Goal: Task Accomplishment & Management: Manage account settings

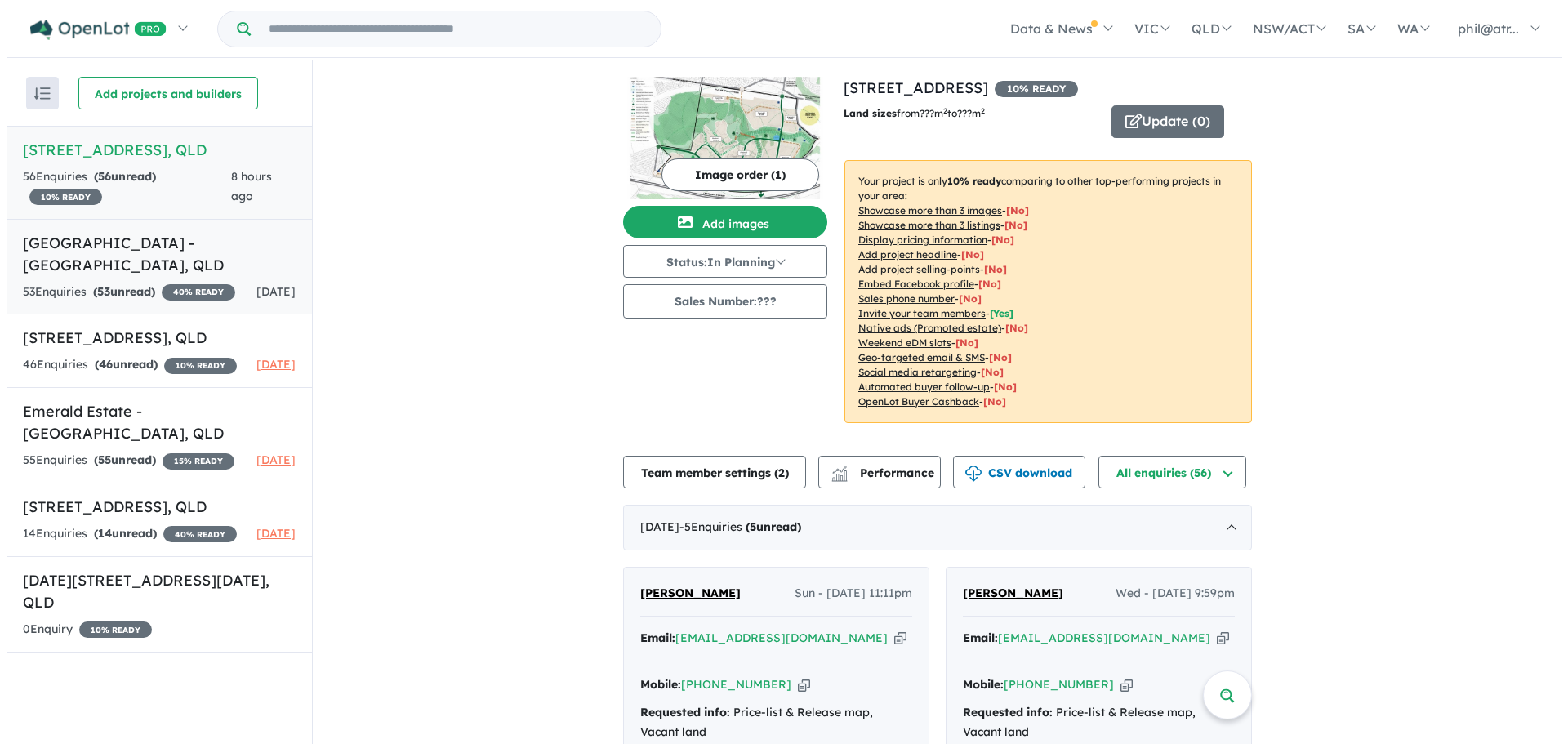
scroll to position [3, 0]
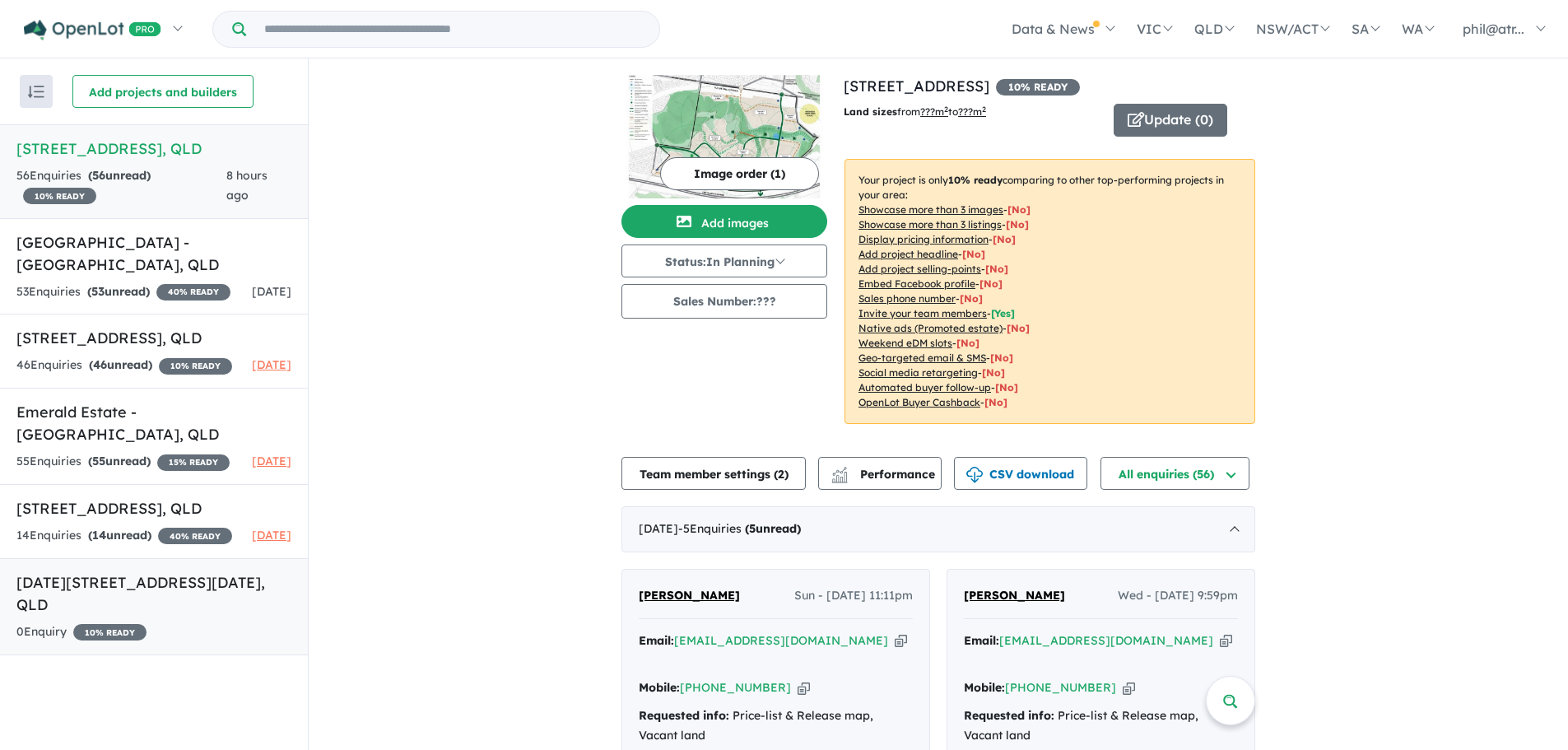
click at [205, 615] on h5 "[DATE][STREET_ADDRESS][DATE]" at bounding box center [153, 593] width 275 height 44
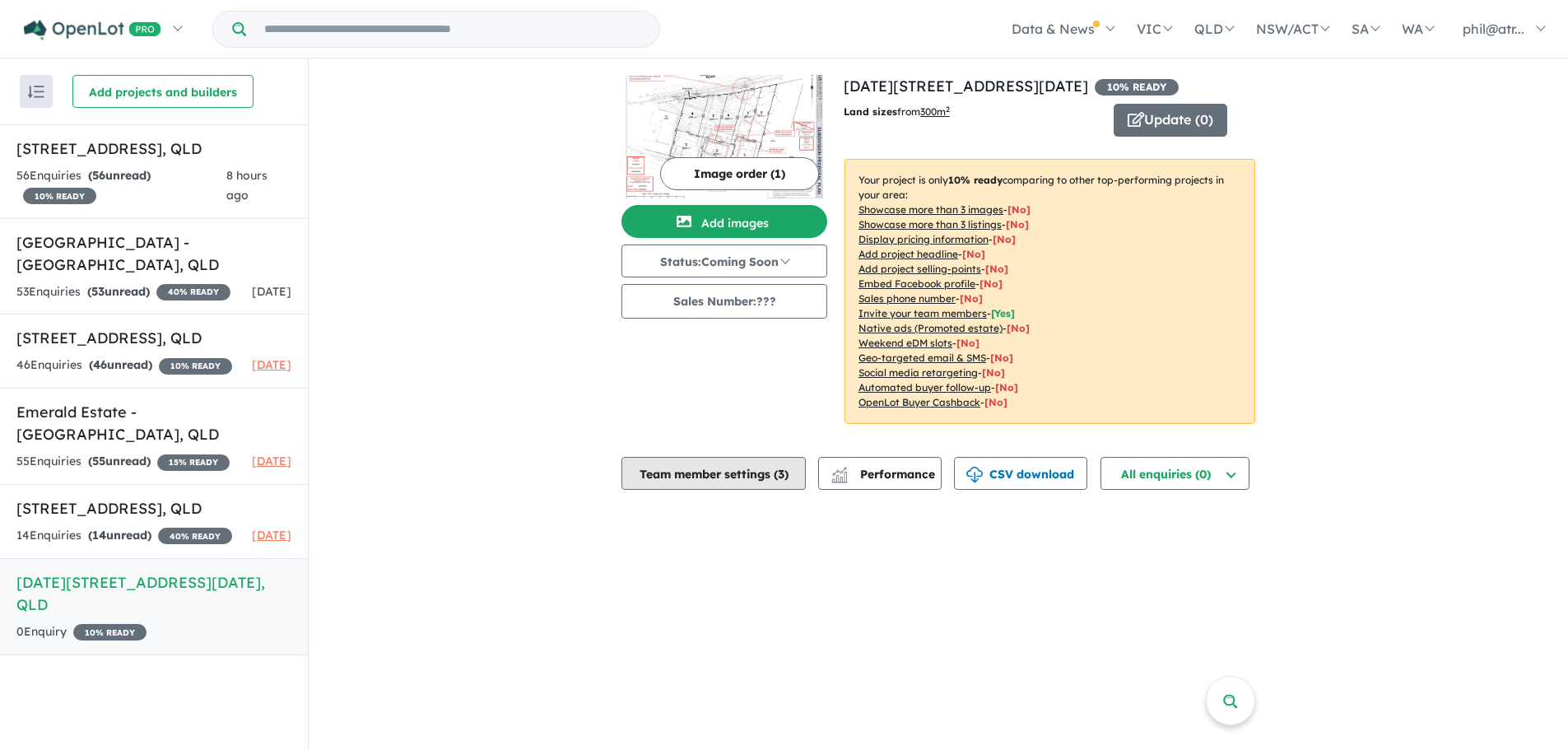
click at [750, 476] on button "Team member settings ( 3 )" at bounding box center [713, 473] width 184 height 33
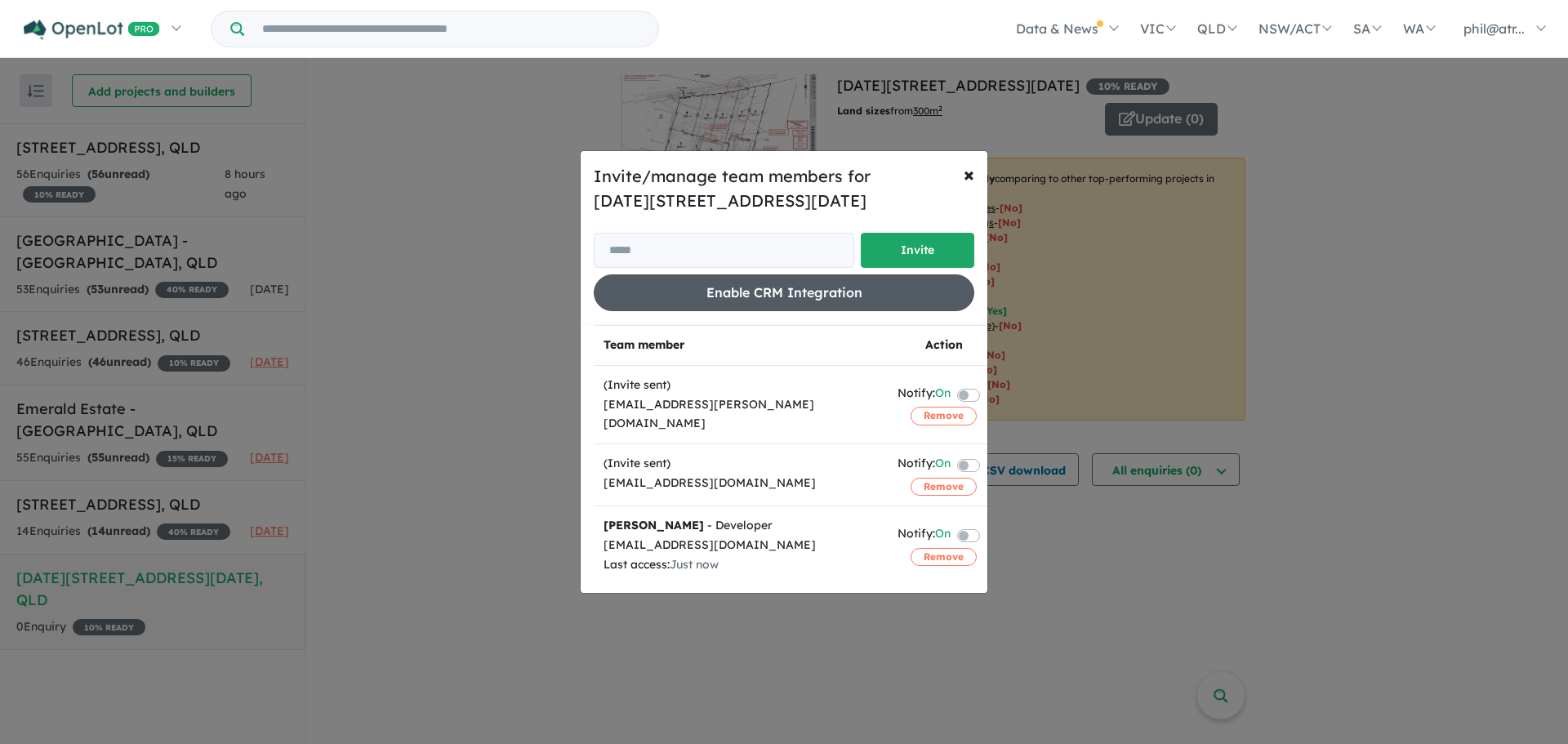
click at [768, 297] on button "Enable CRM Integration" at bounding box center [784, 292] width 381 height 36
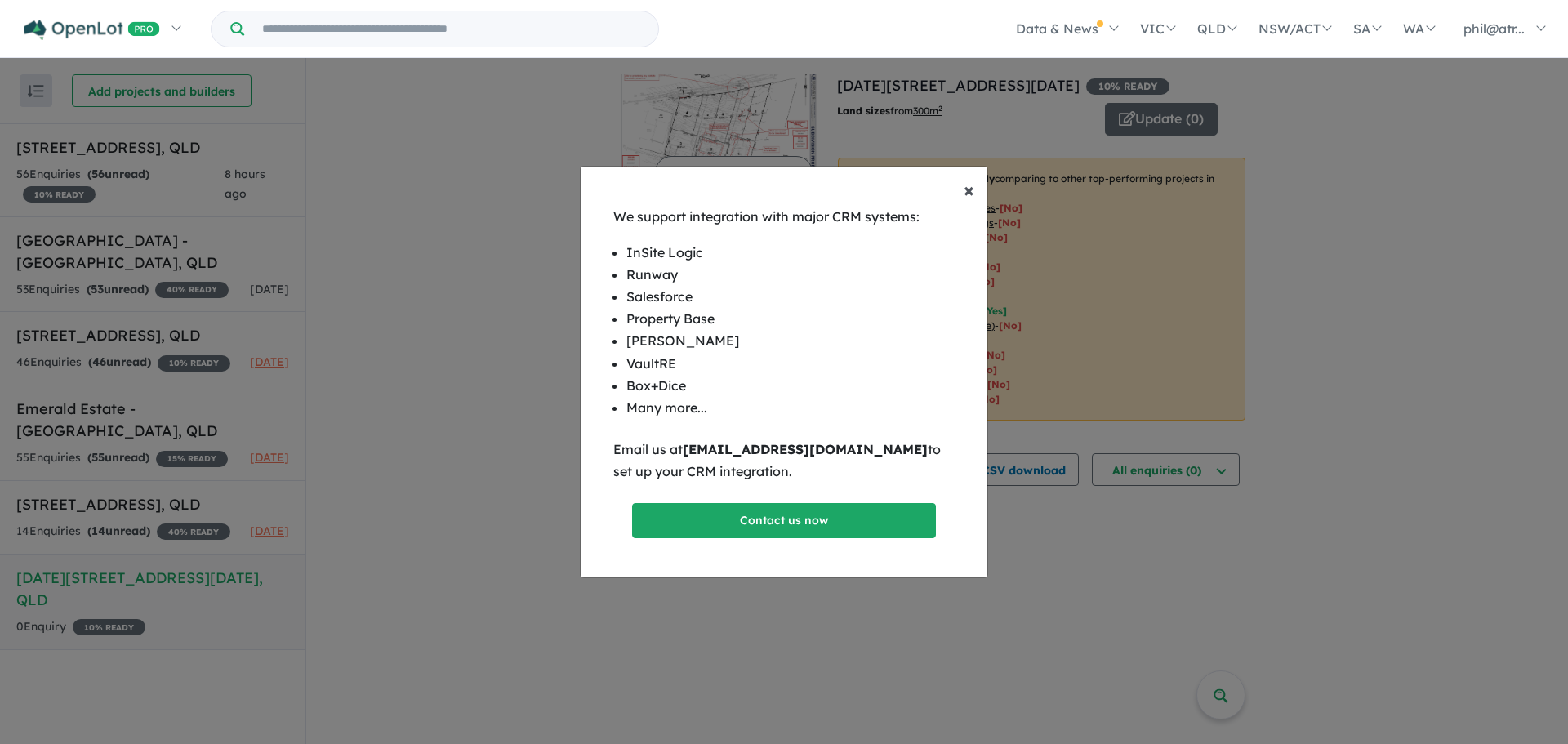
click at [968, 182] on span "×" at bounding box center [968, 189] width 11 height 25
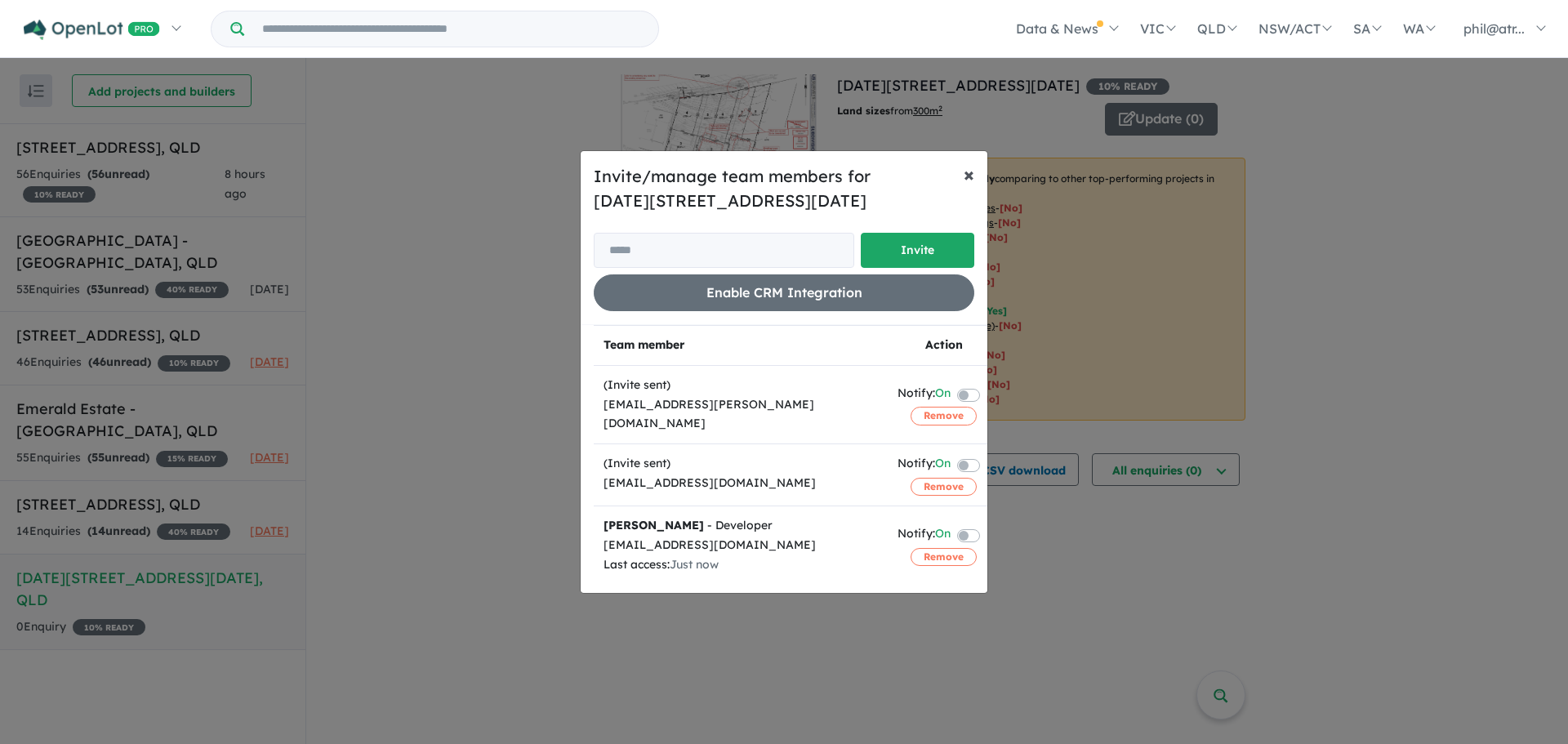
click at [965, 173] on span "×" at bounding box center [968, 173] width 11 height 25
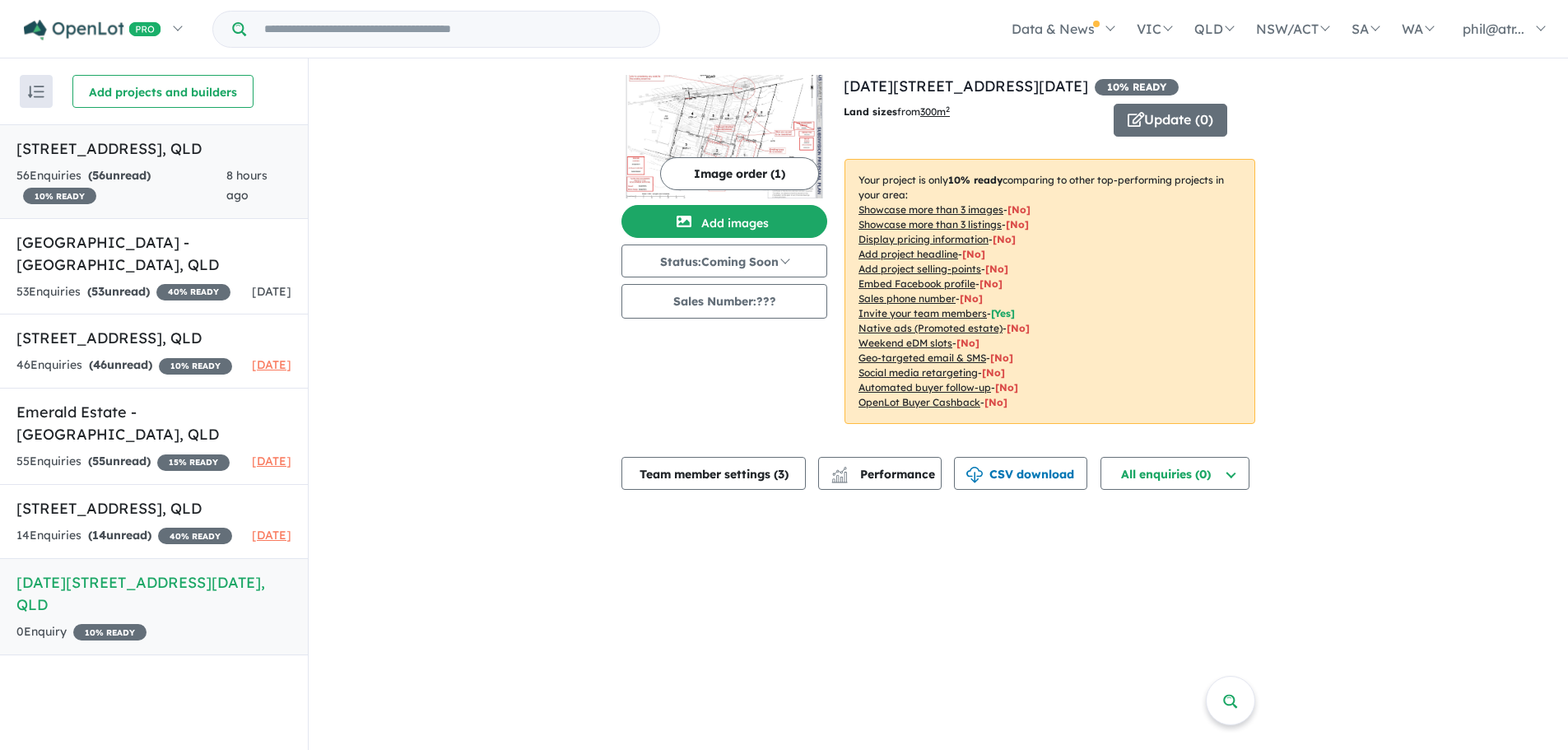
click at [113, 159] on h5 "[STREET_ADDRESS]" at bounding box center [153, 148] width 275 height 22
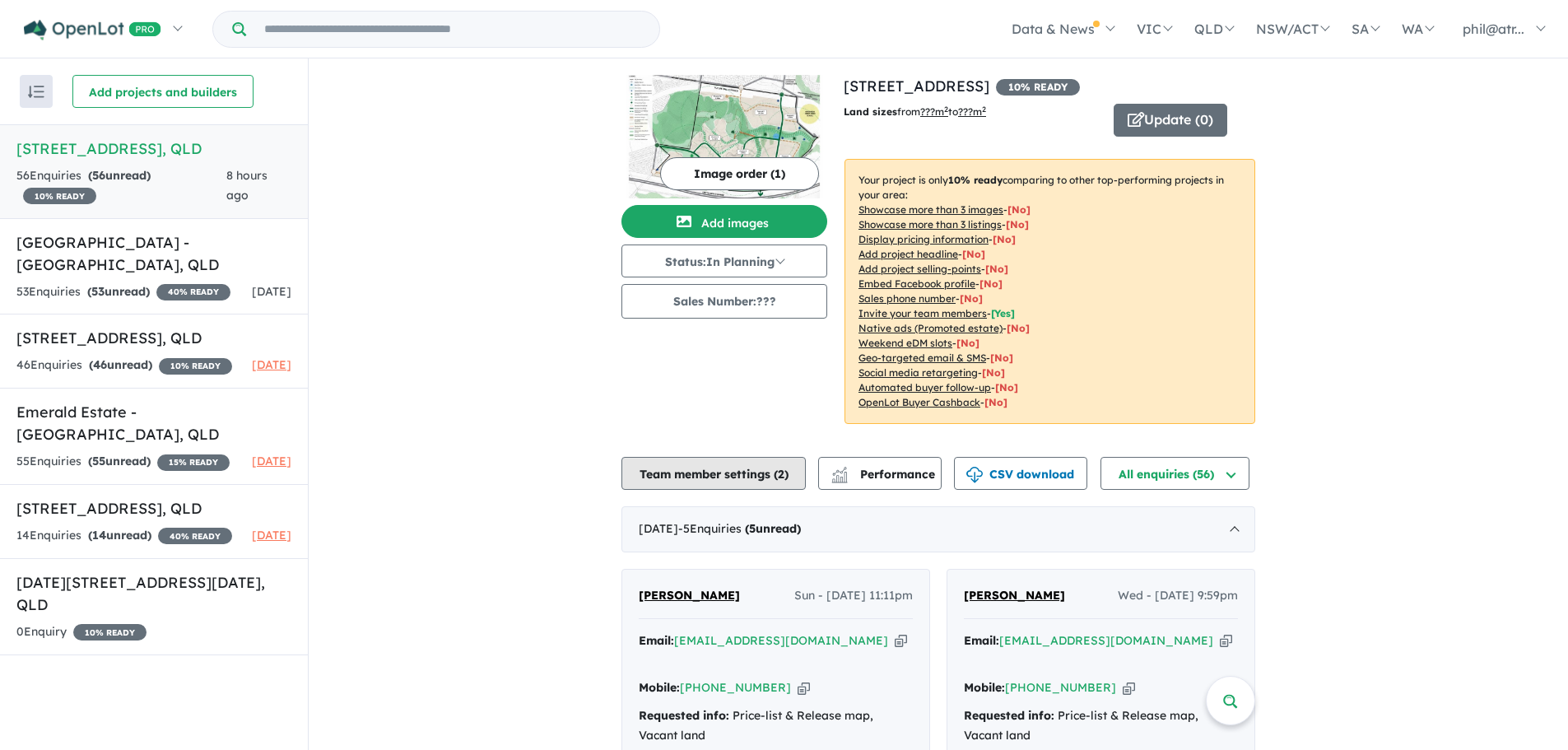
click at [700, 474] on button "Team member settings ( 2 )" at bounding box center [713, 473] width 184 height 33
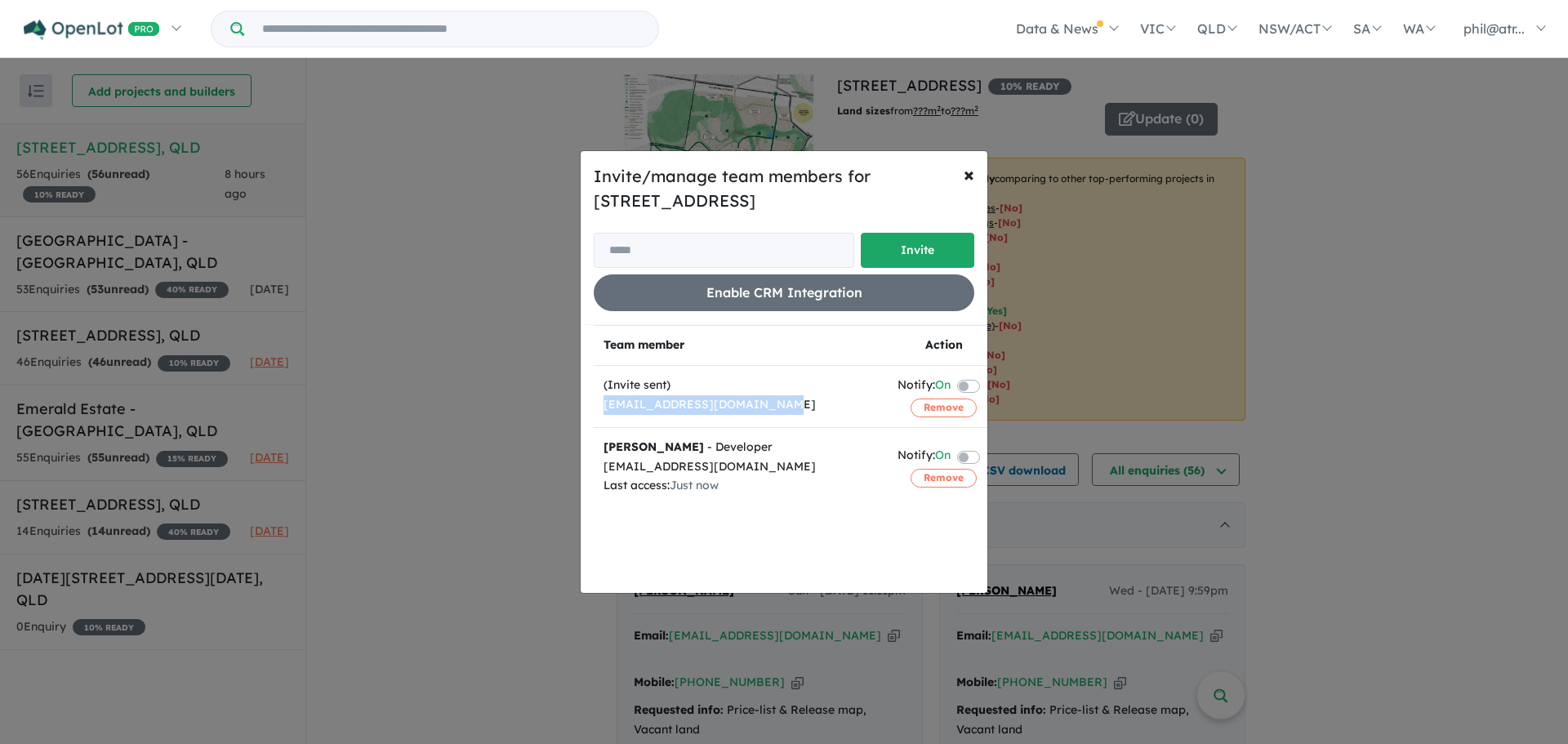
drag, startPoint x: 764, startPoint y: 404, endPoint x: 595, endPoint y: 399, distance: 169.1
click at [596, 399] on td "(Invite sent) [EMAIL_ADDRESS][DOMAIN_NAME]" at bounding box center [741, 396] width 294 height 62
copy div "[EMAIL_ADDRESS][DOMAIN_NAME]"
drag, startPoint x: 971, startPoint y: 170, endPoint x: 884, endPoint y: 216, distance: 98.4
click at [968, 174] on span "×" at bounding box center [968, 173] width 11 height 25
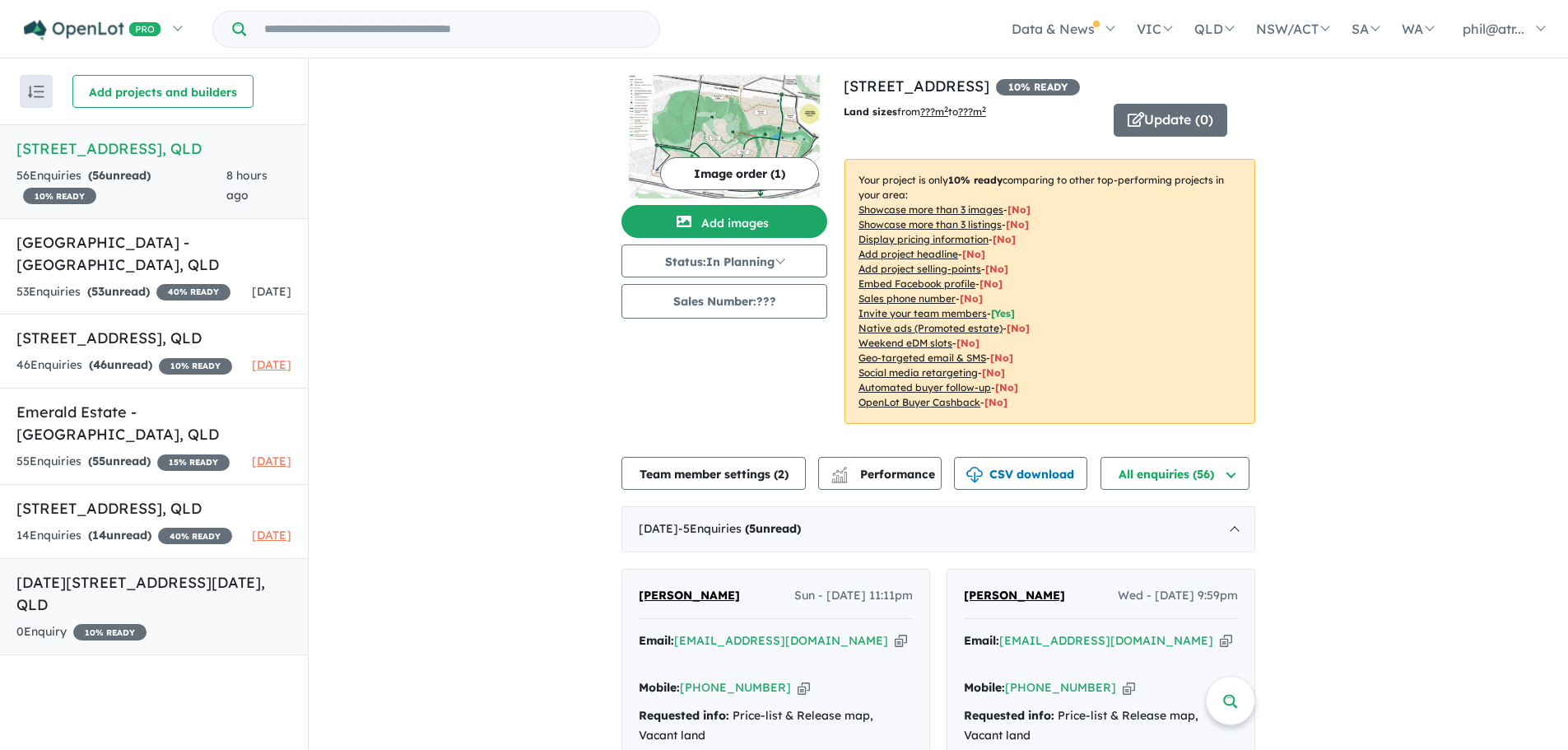
click at [233, 615] on h5 "[DATE][STREET_ADDRESS][DATE]" at bounding box center [153, 593] width 275 height 44
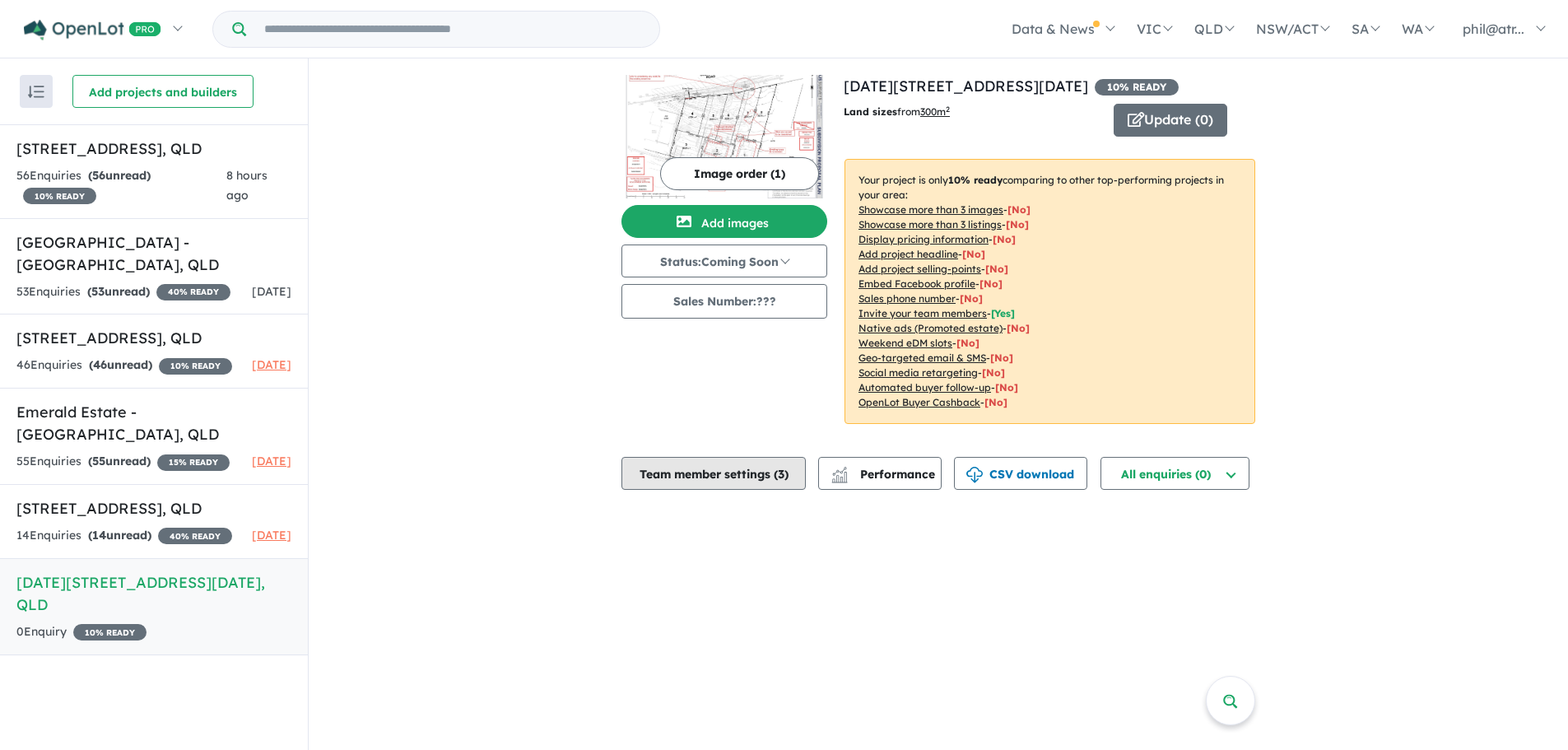
click at [763, 471] on button "Team member settings ( 3 )" at bounding box center [713, 473] width 184 height 33
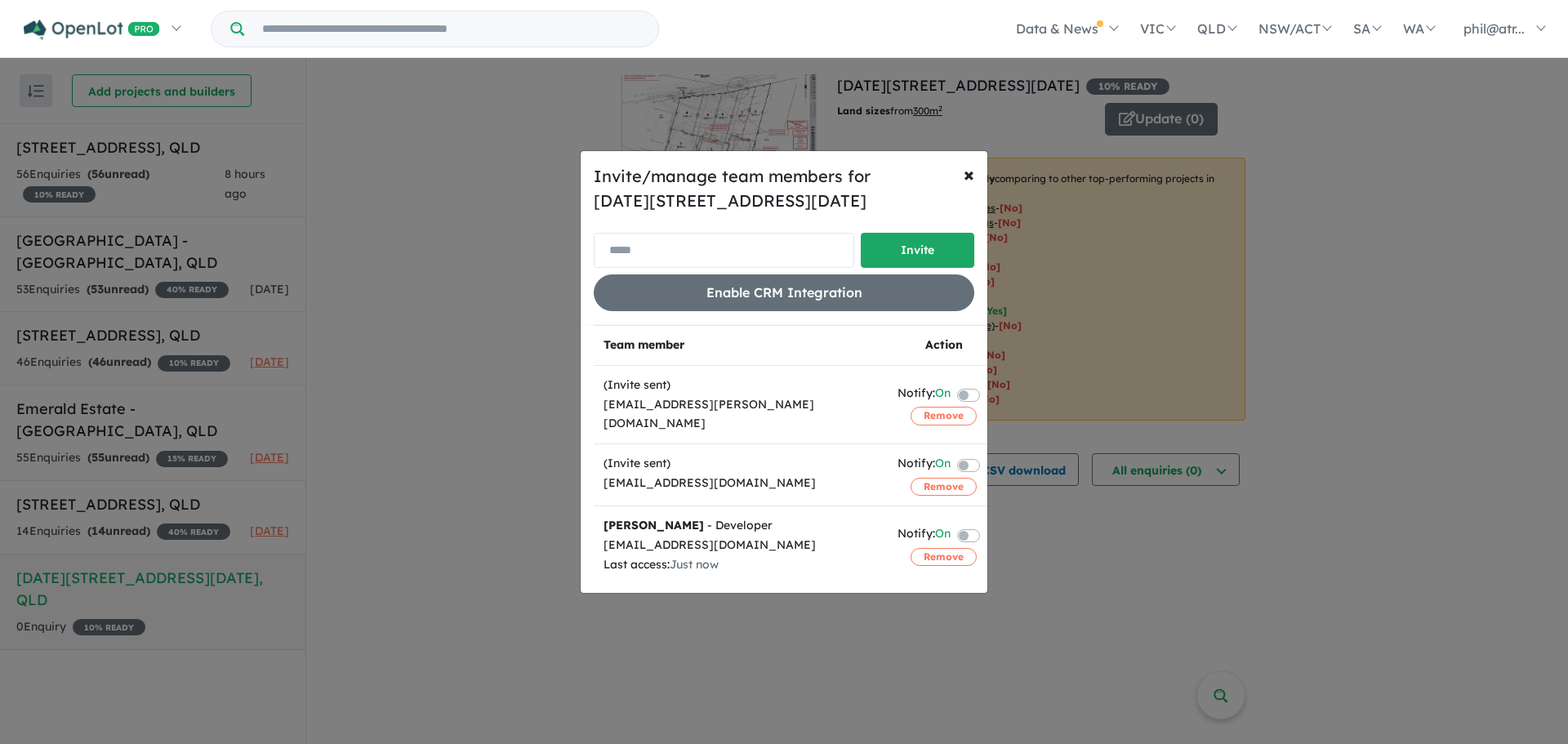
click at [677, 245] on input "email" at bounding box center [724, 250] width 260 height 36
paste input "**********"
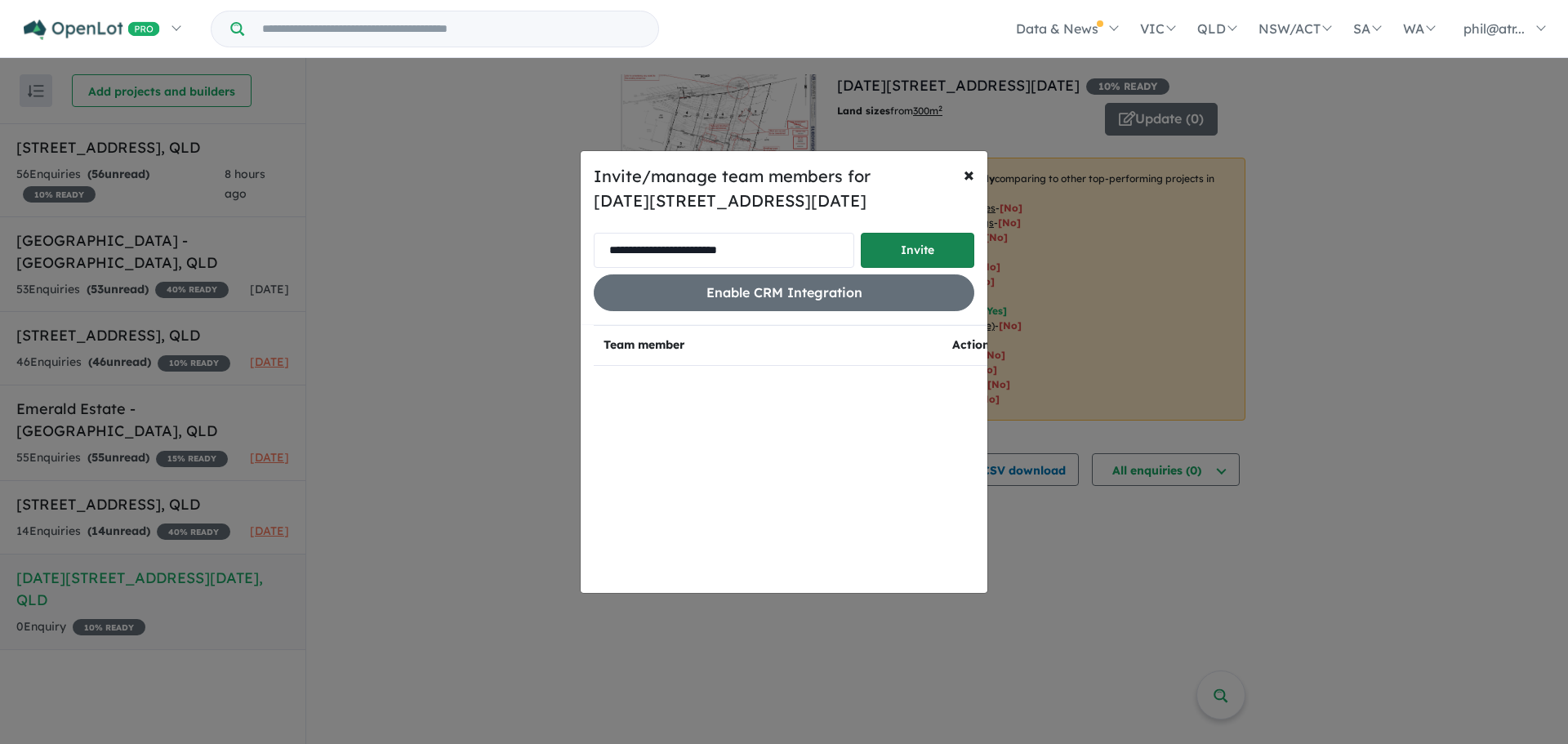
type input "**********"
click at [906, 249] on button "Invite" at bounding box center [918, 250] width 113 height 36
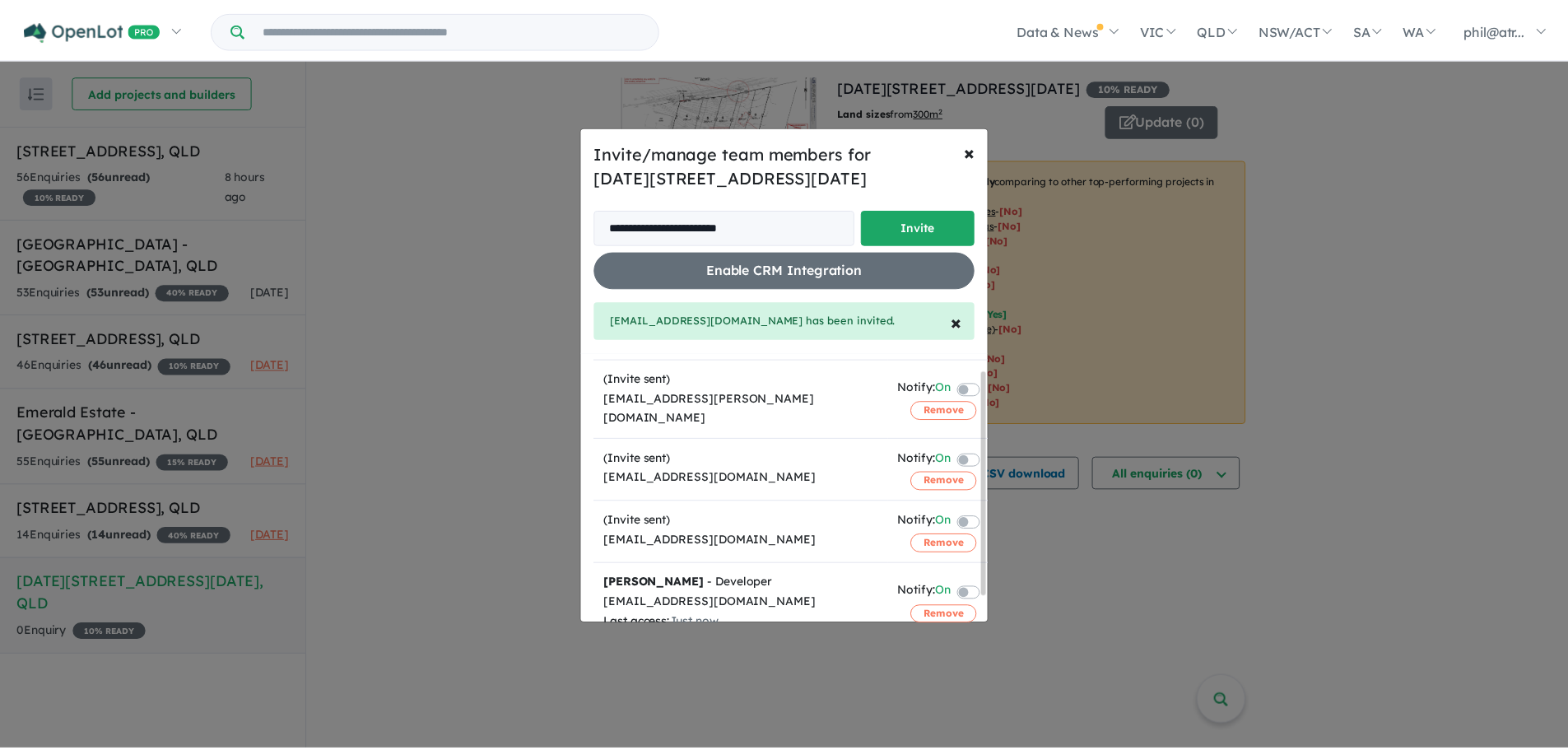
scroll to position [50, 0]
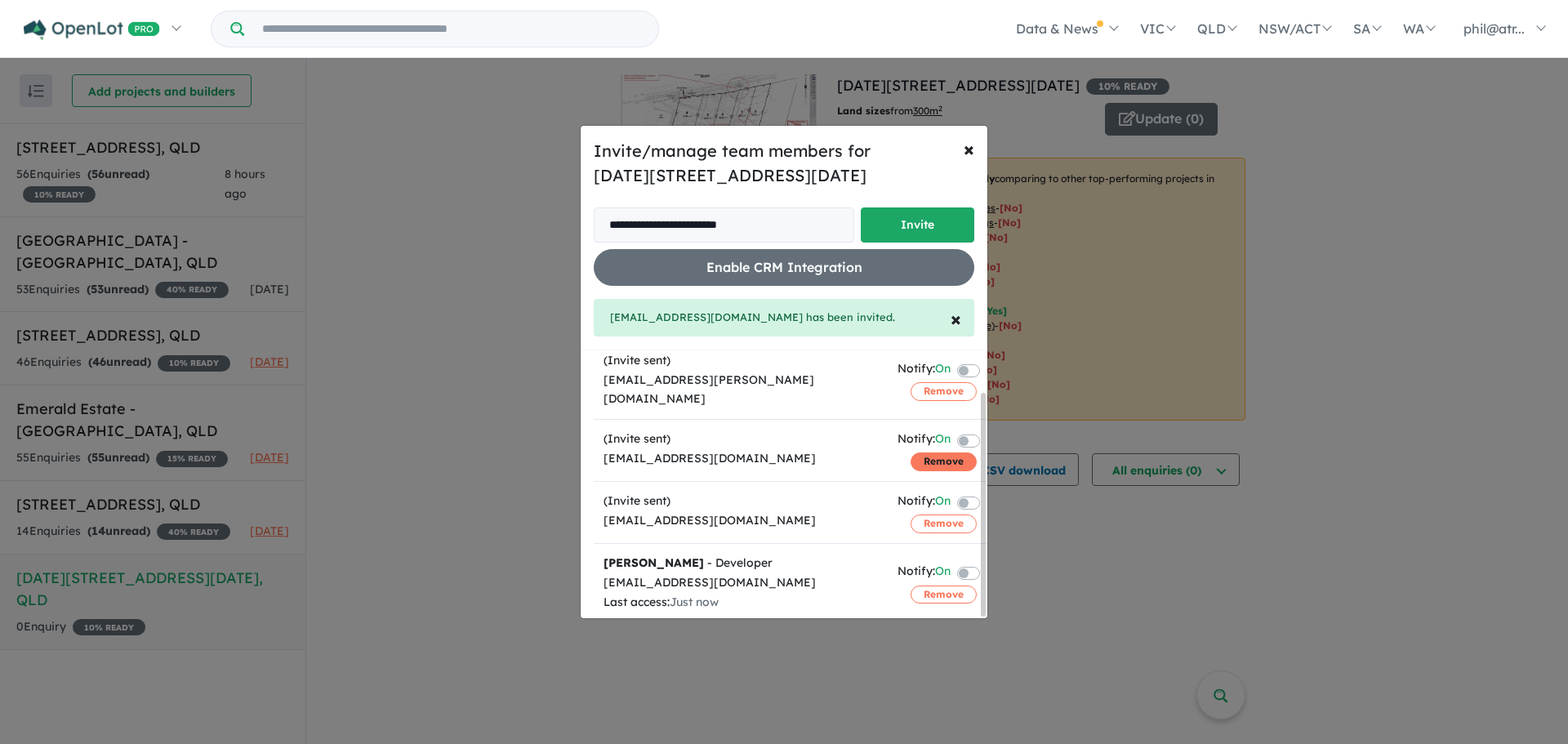
click at [911, 452] on button "Remove" at bounding box center [944, 461] width 66 height 18
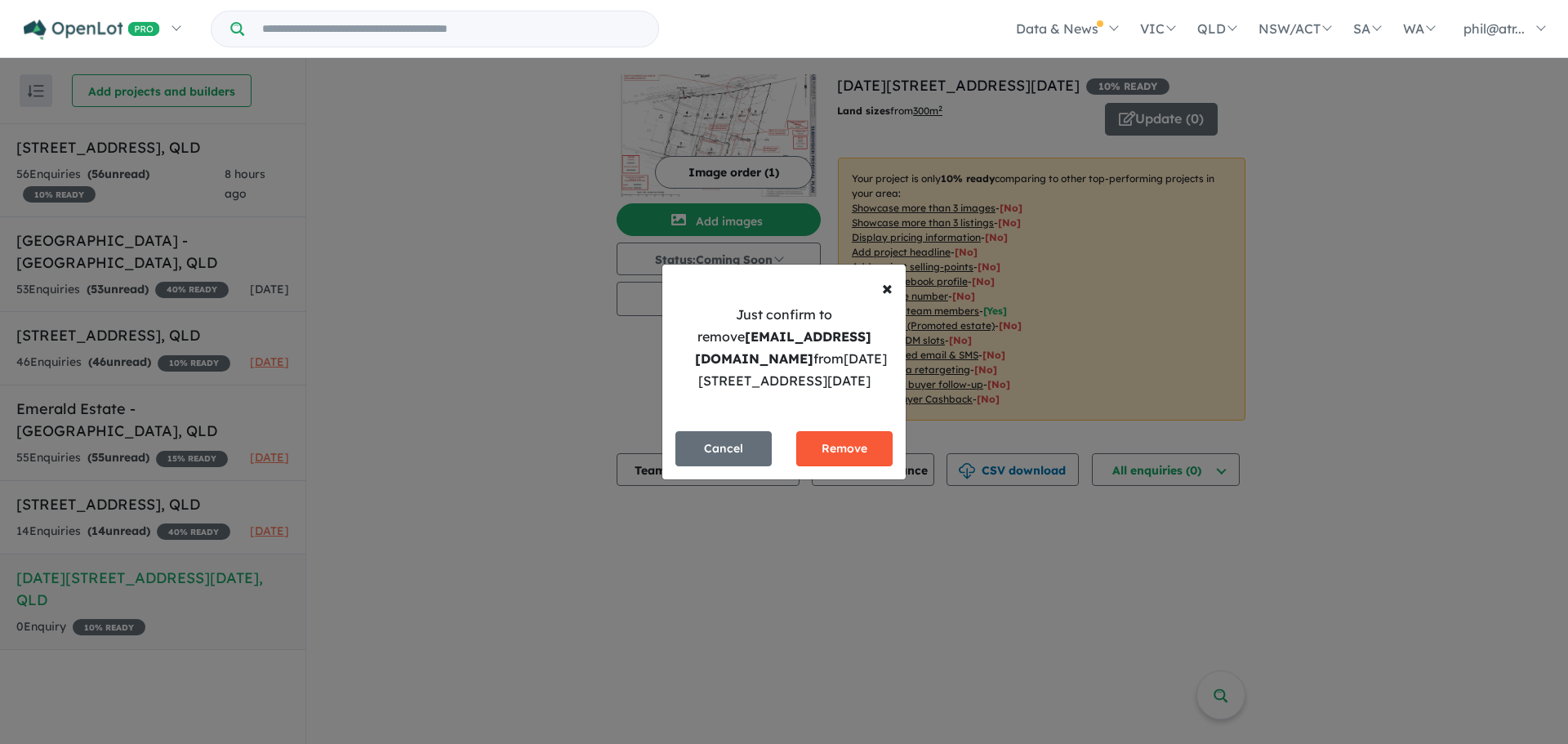
click at [842, 444] on button "Remove" at bounding box center [844, 449] width 96 height 36
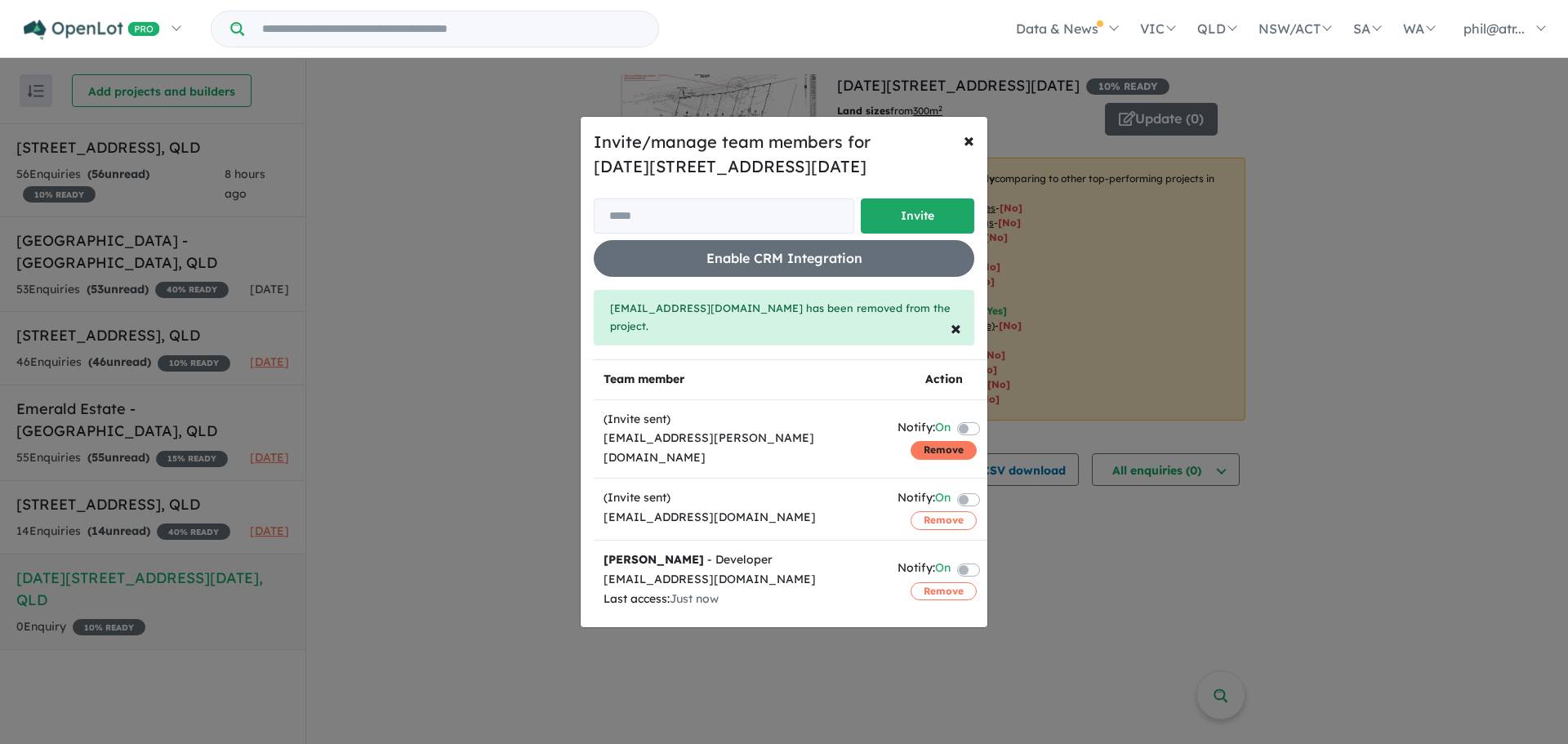
click at [924, 440] on button "Remove" at bounding box center [944, 449] width 66 height 18
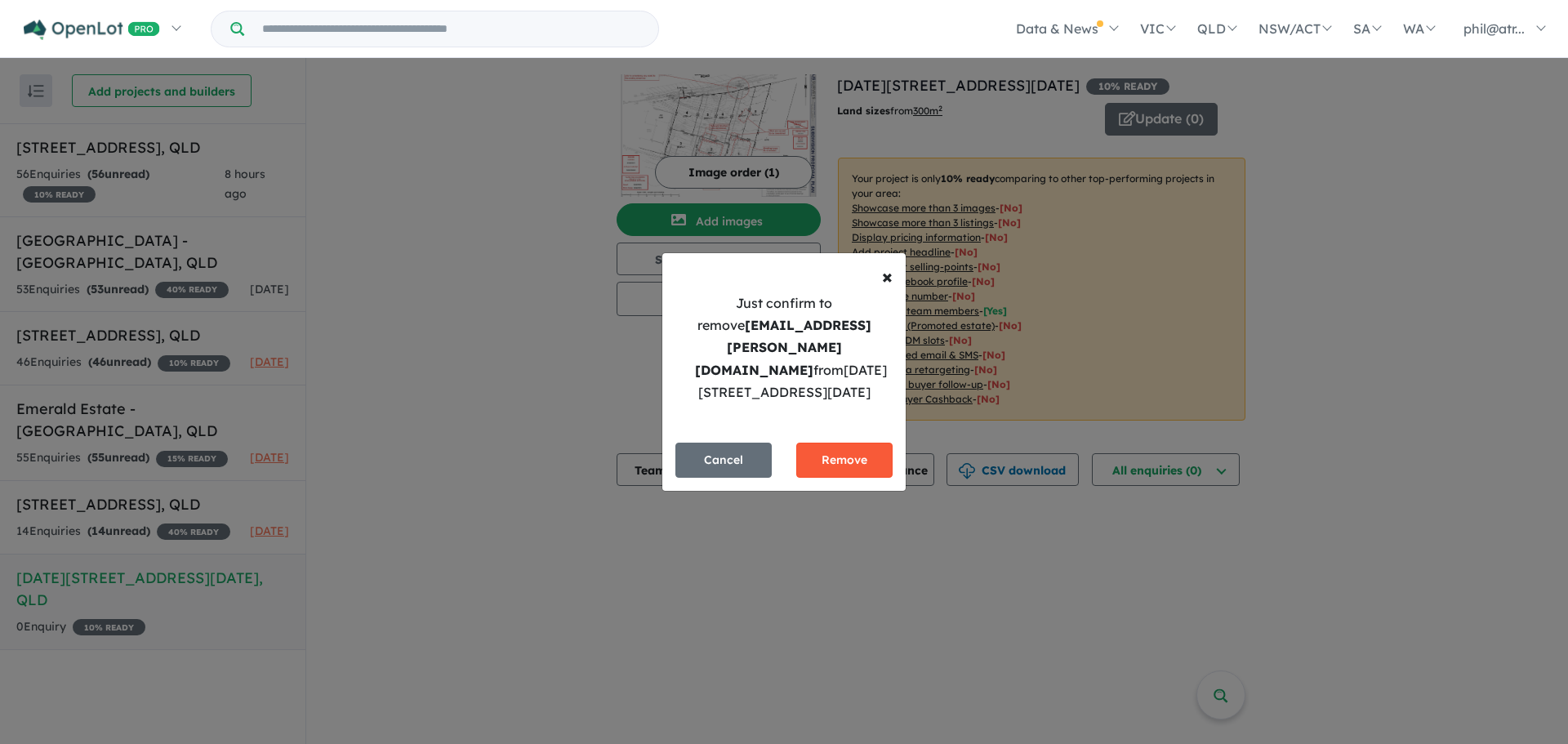
drag, startPoint x: 832, startPoint y: 445, endPoint x: 820, endPoint y: 446, distance: 12.0
click at [831, 445] on button "Remove" at bounding box center [844, 460] width 96 height 36
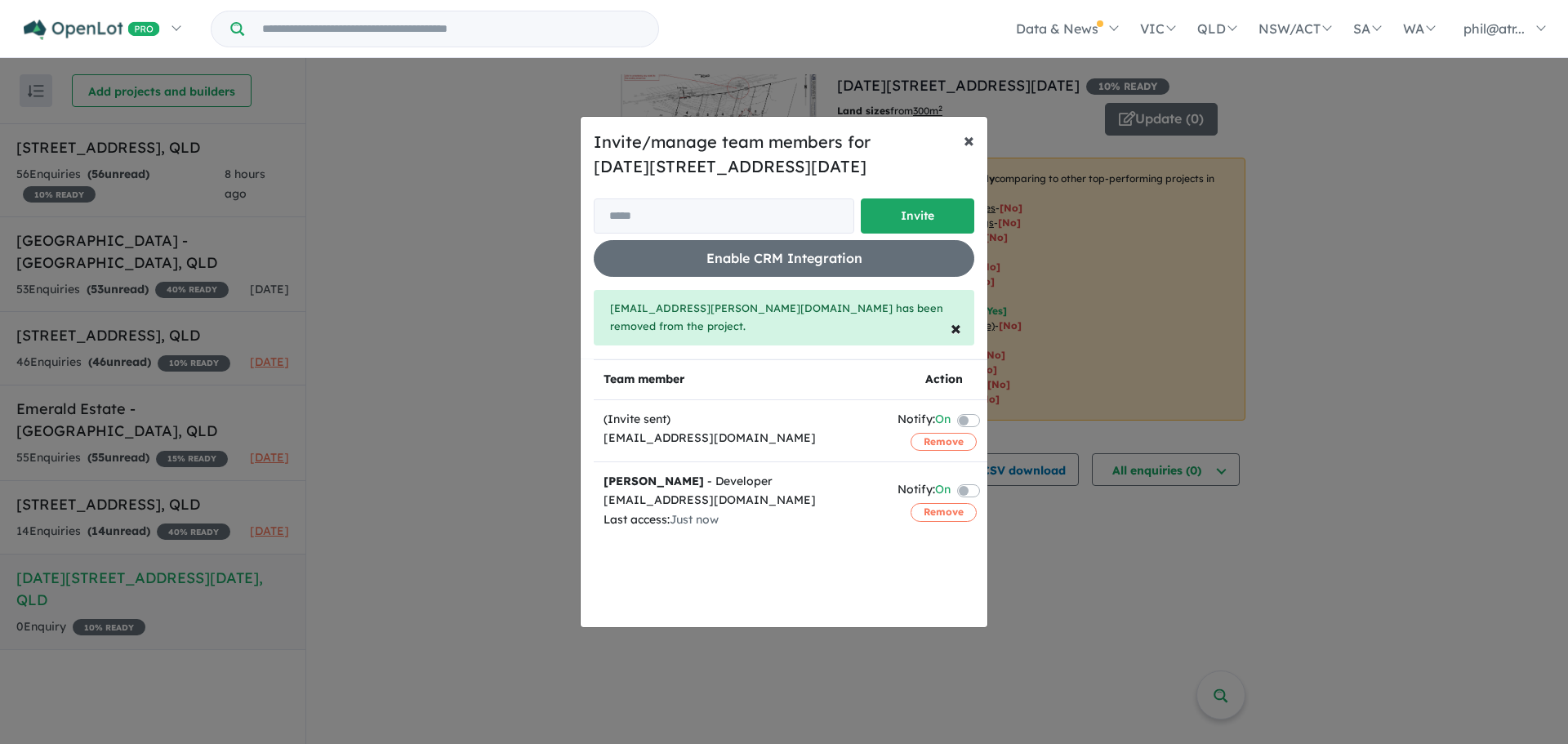
click at [973, 134] on span "×" at bounding box center [968, 140] width 11 height 25
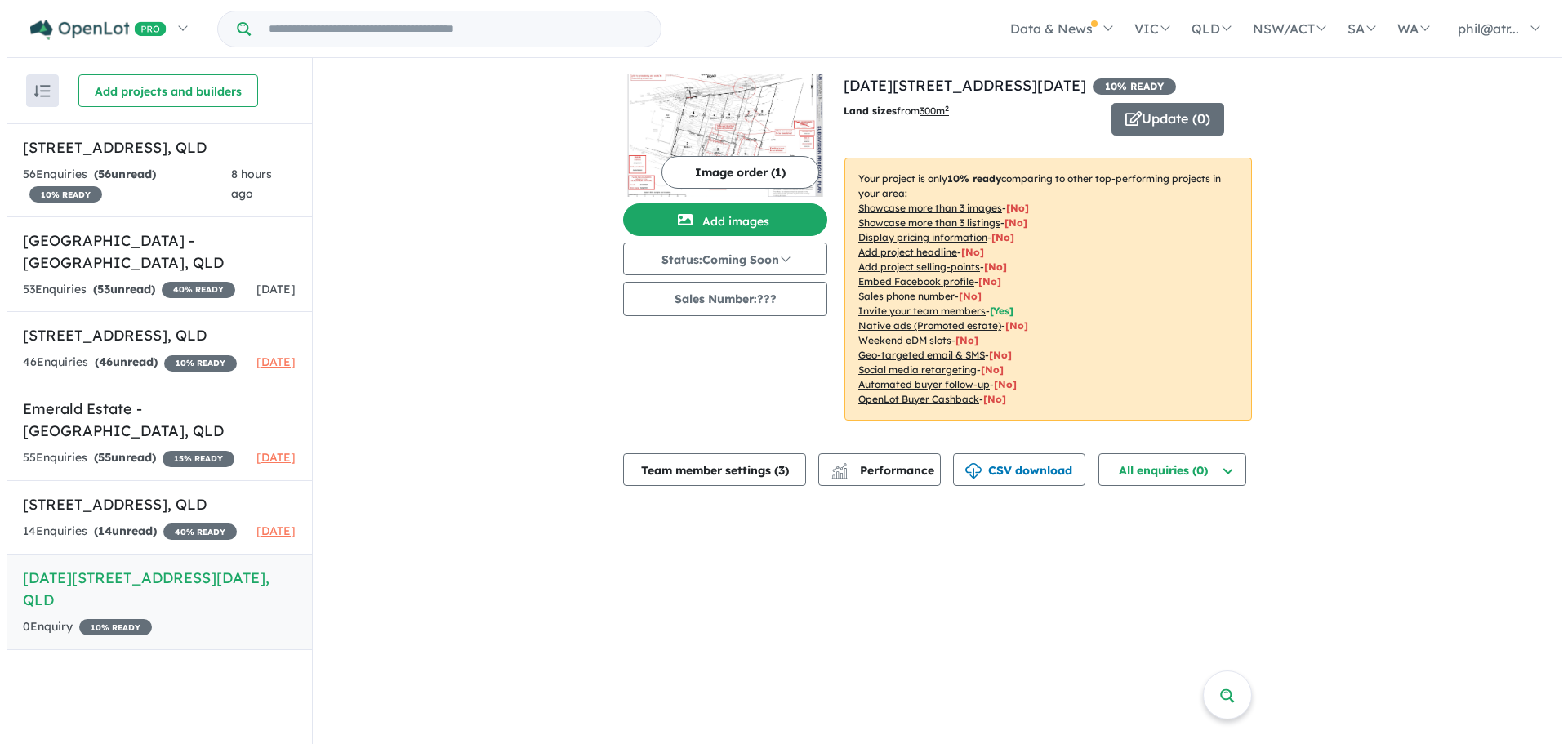
scroll to position [0, 0]
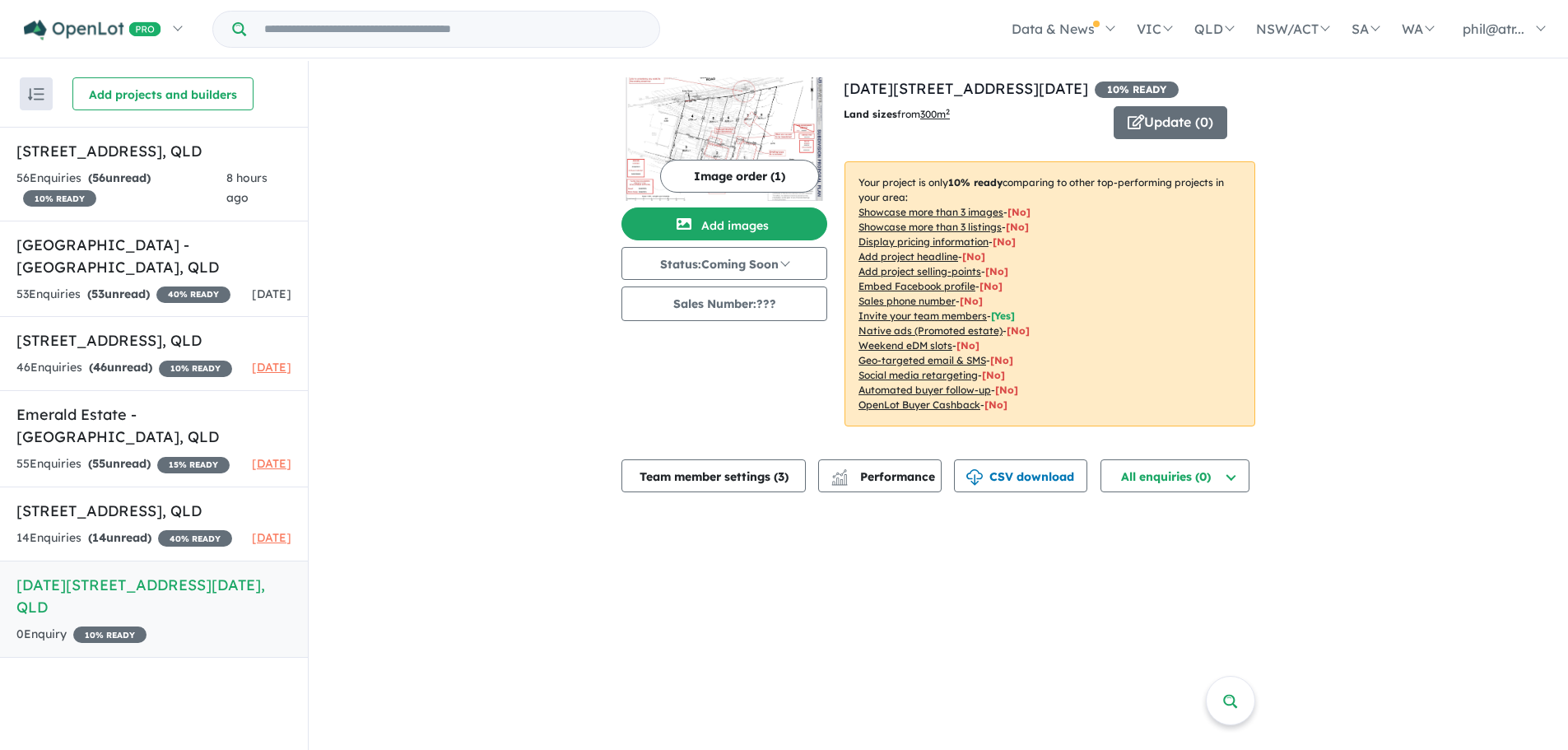
click at [906, 301] on u "Sales phone number" at bounding box center [907, 301] width 97 height 12
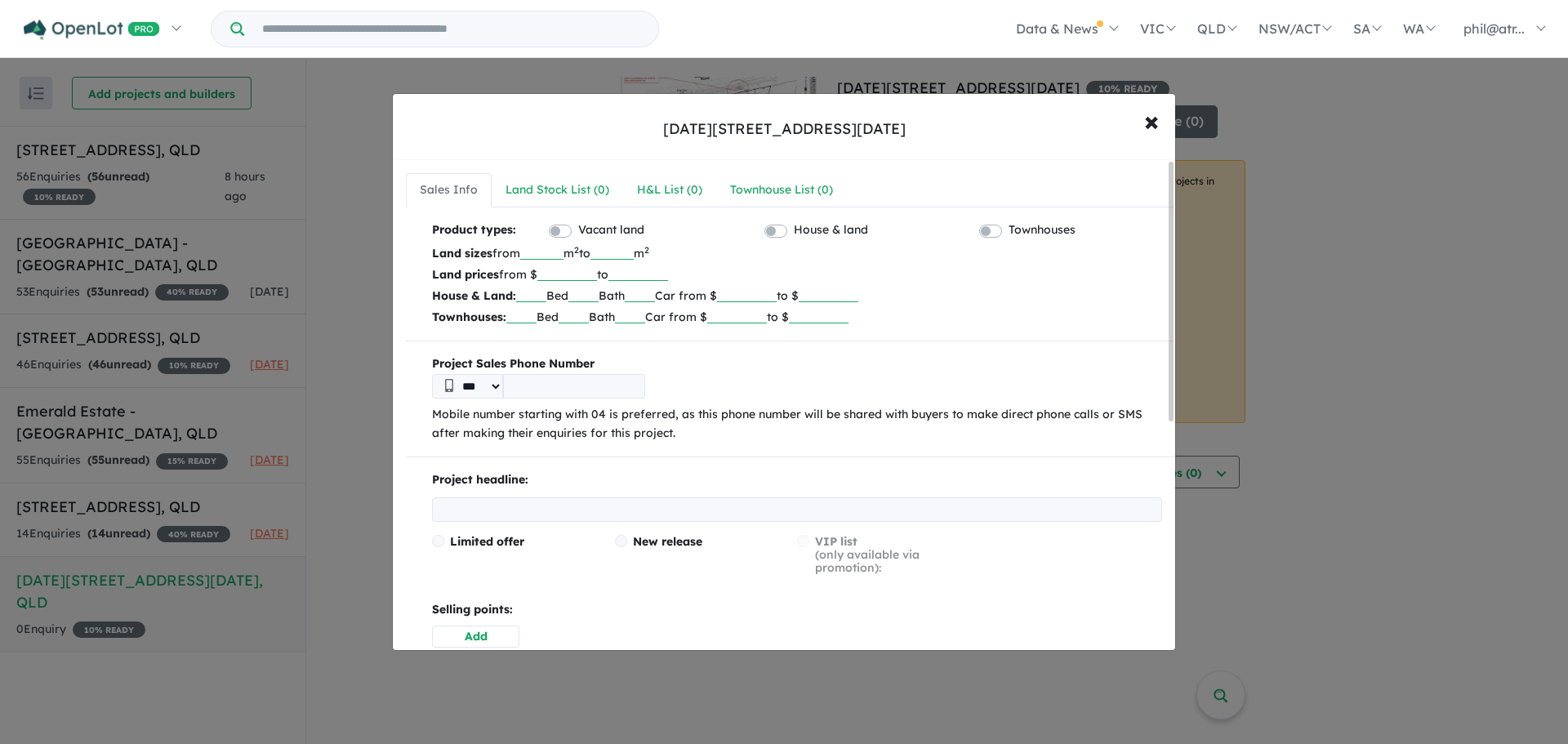
click at [571, 271] on input "number" at bounding box center [567, 272] width 59 height 16
click at [540, 392] on input "tel" at bounding box center [574, 386] width 142 height 25
click at [531, 386] on input "tel" at bounding box center [574, 386] width 142 height 25
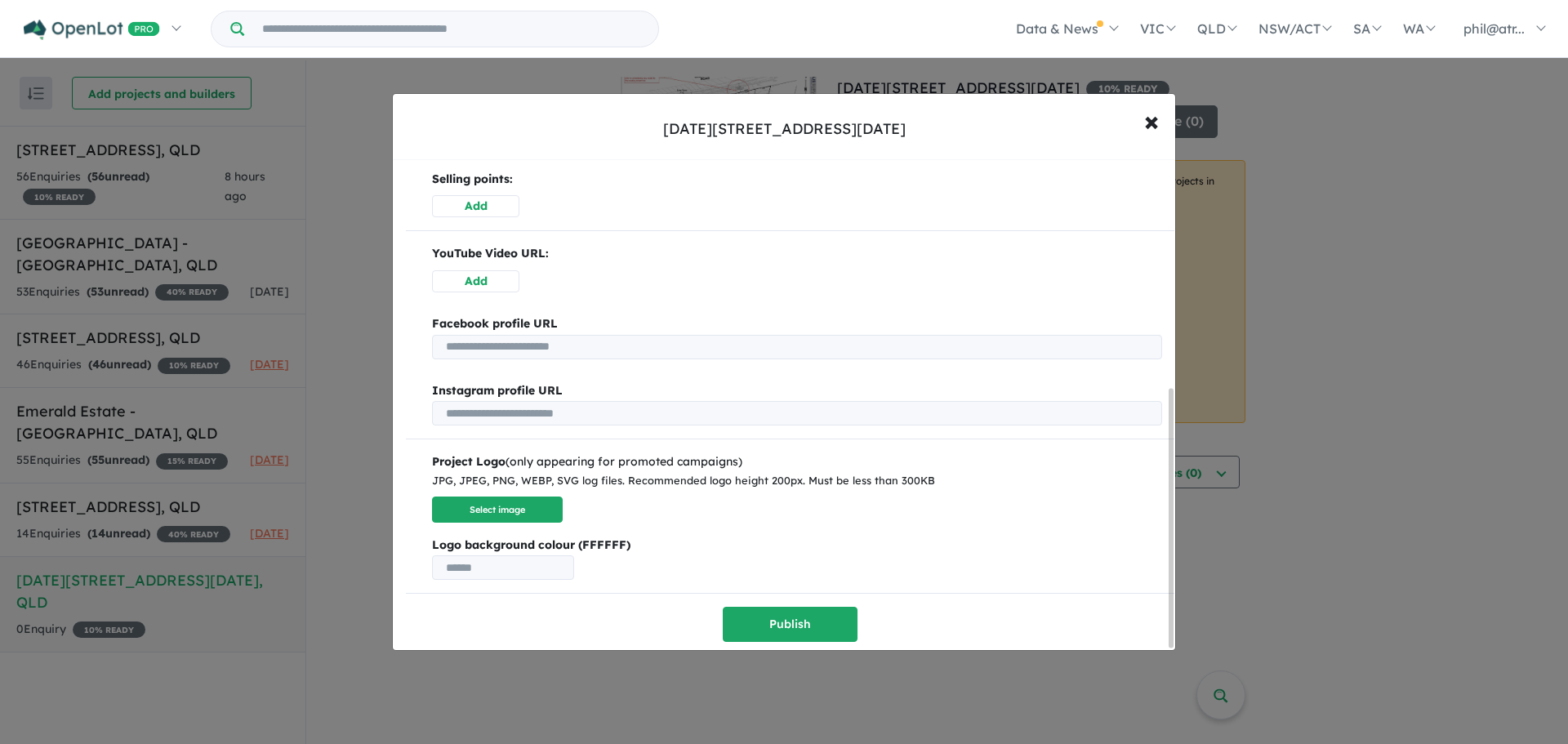
scroll to position [434, 0]
type input "**********"
click at [769, 626] on button "Publish" at bounding box center [790, 624] width 134 height 36
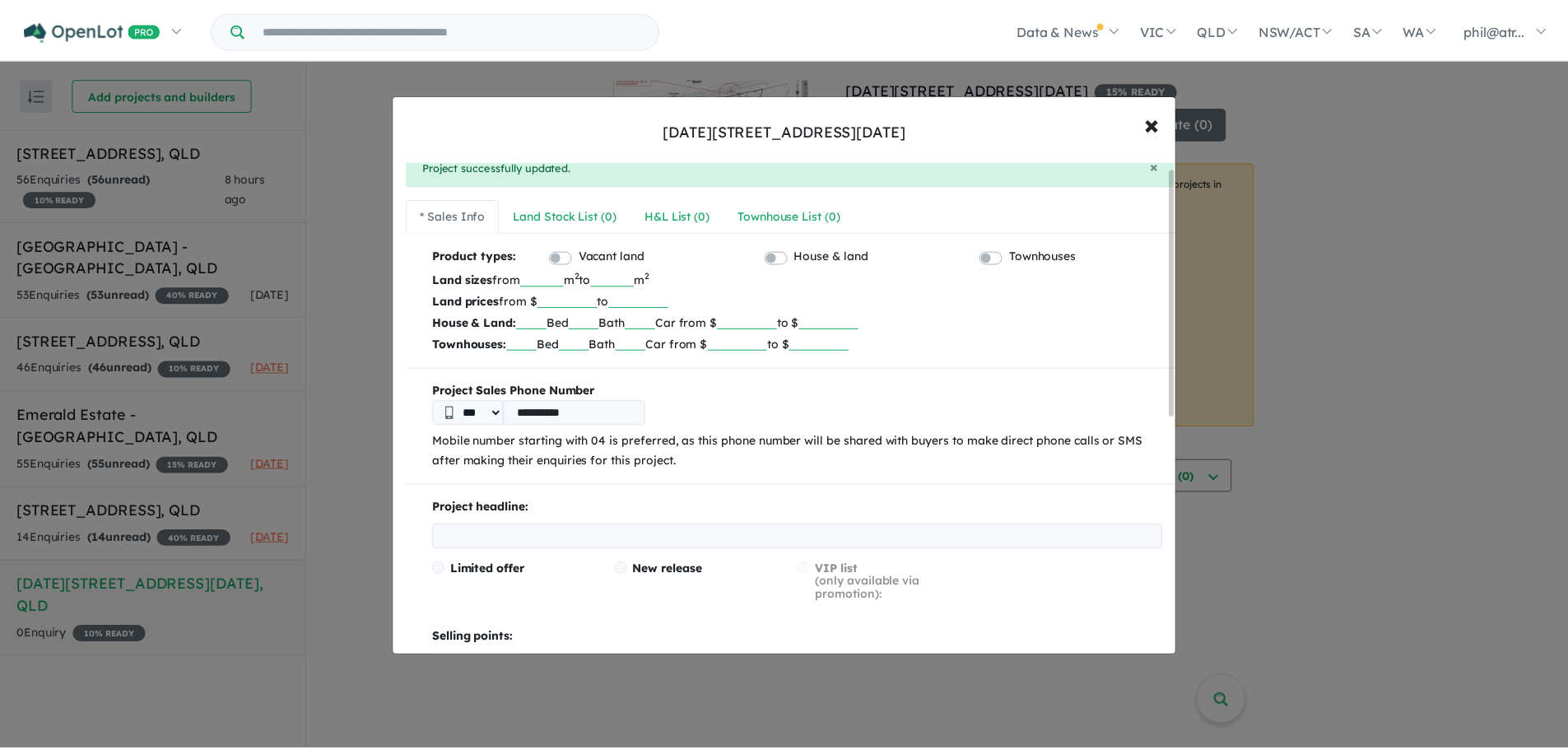
scroll to position [0, 0]
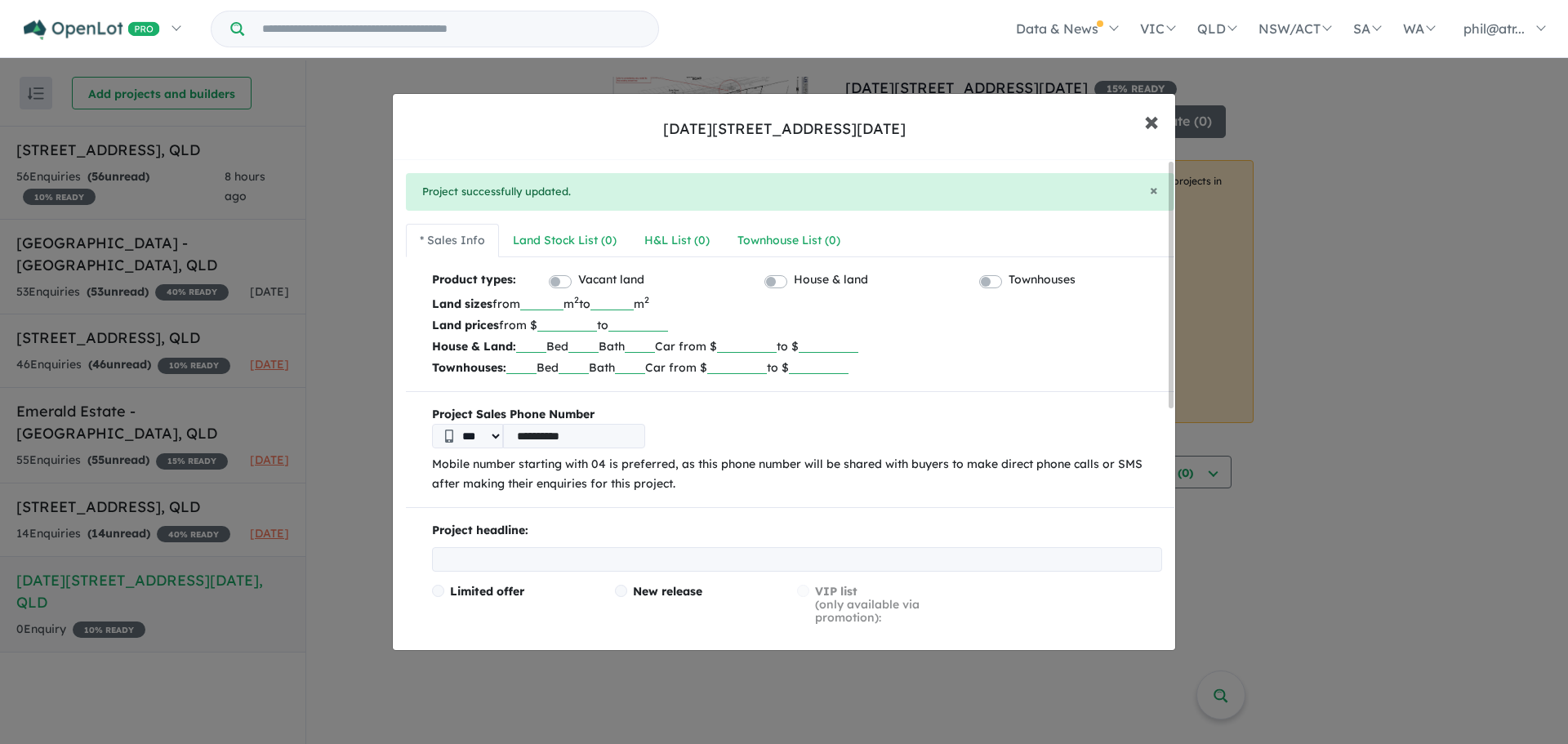
click at [1154, 116] on span "×" at bounding box center [1151, 121] width 14 height 36
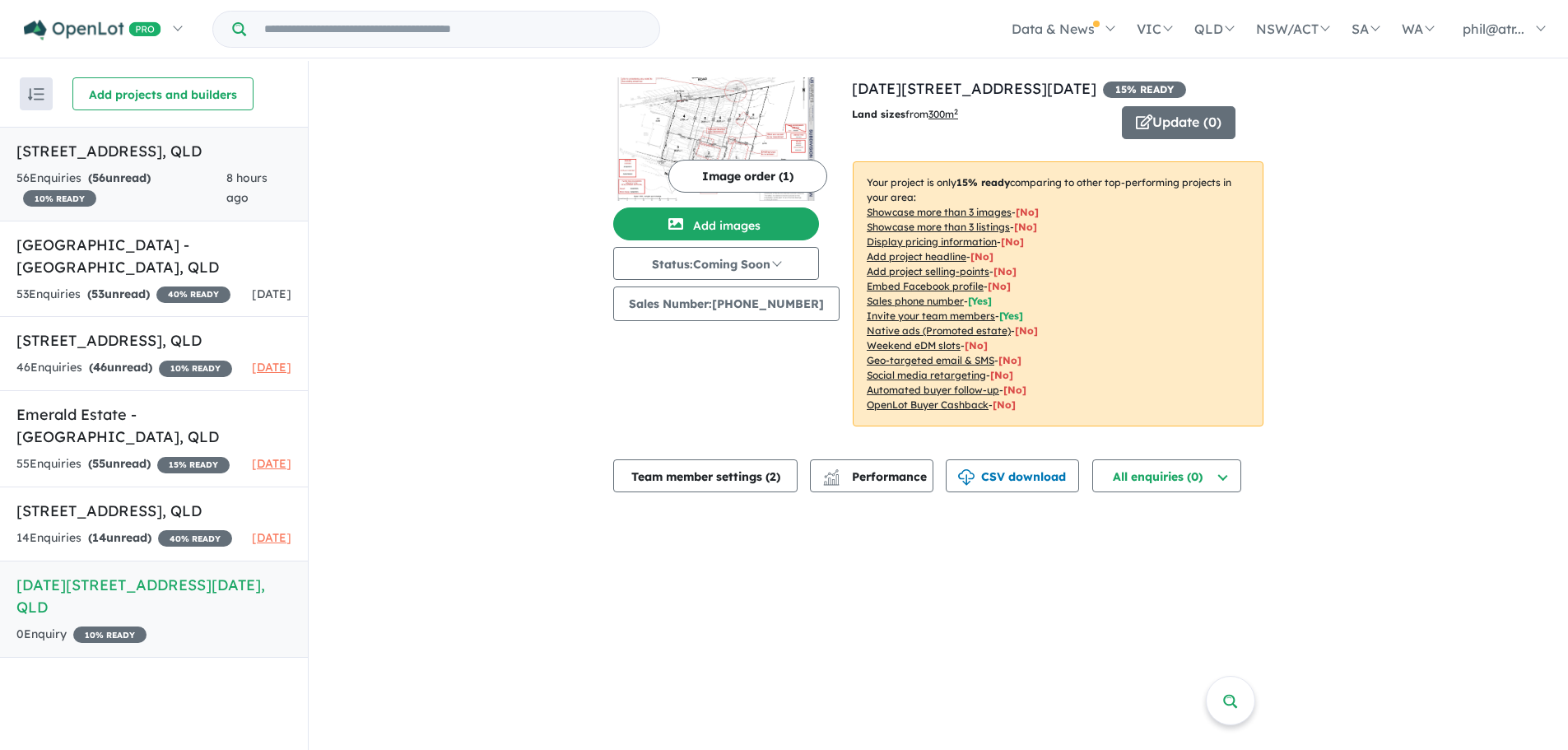
click at [199, 162] on h5 "[STREET_ADDRESS]" at bounding box center [153, 151] width 275 height 22
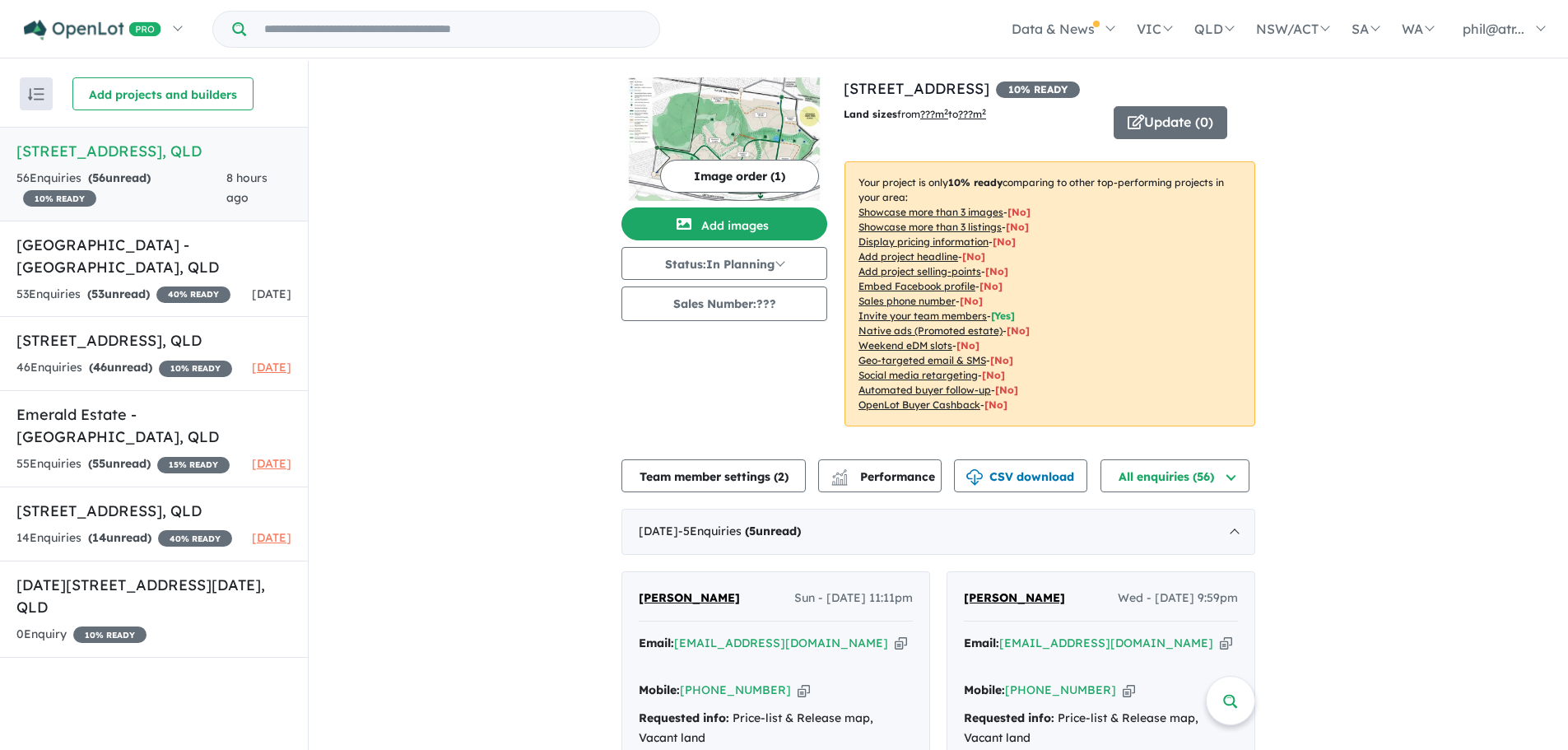
click at [798, 682] on icon "button" at bounding box center [804, 690] width 12 height 17
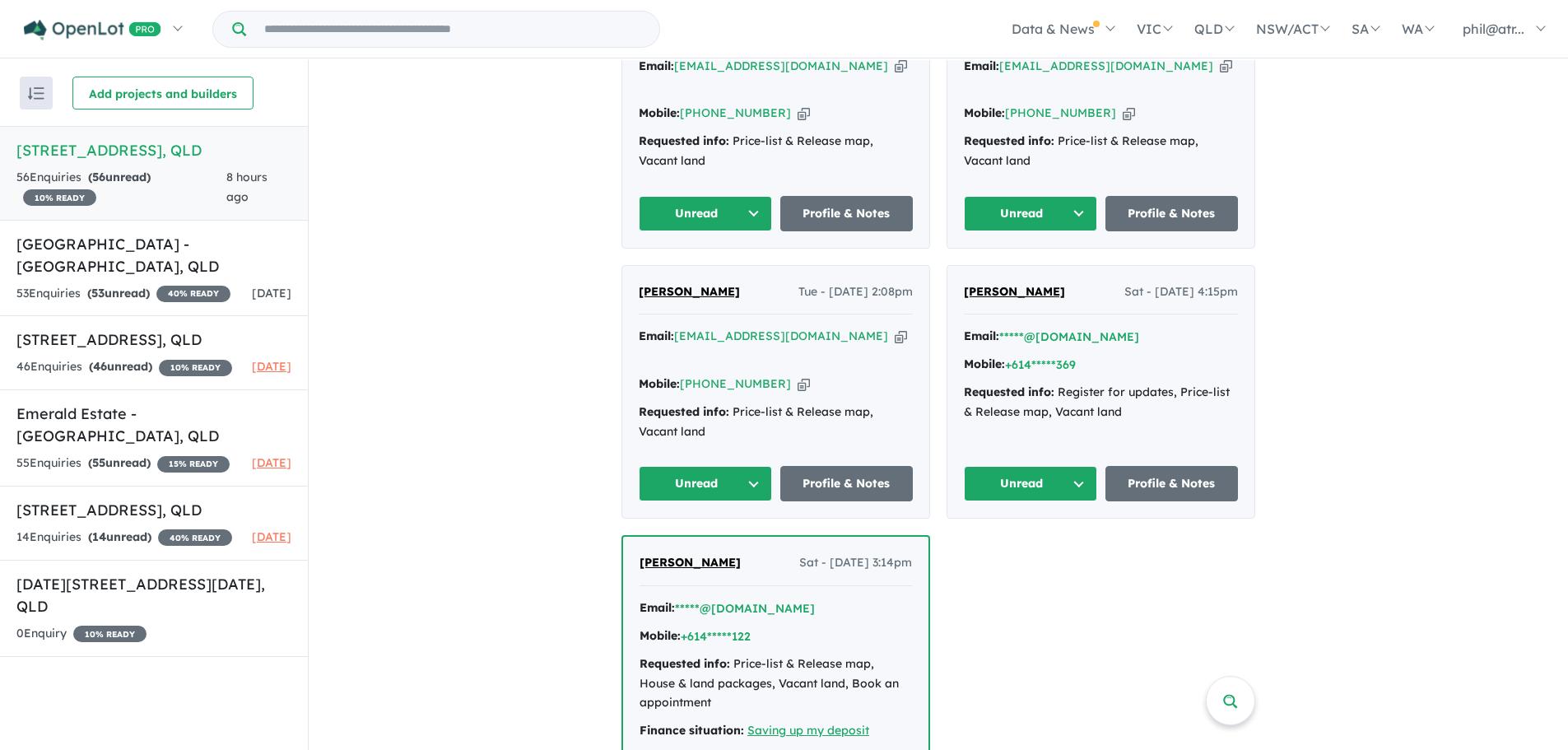
scroll to position [3, 0]
